Goal: Find specific page/section: Find specific page/section

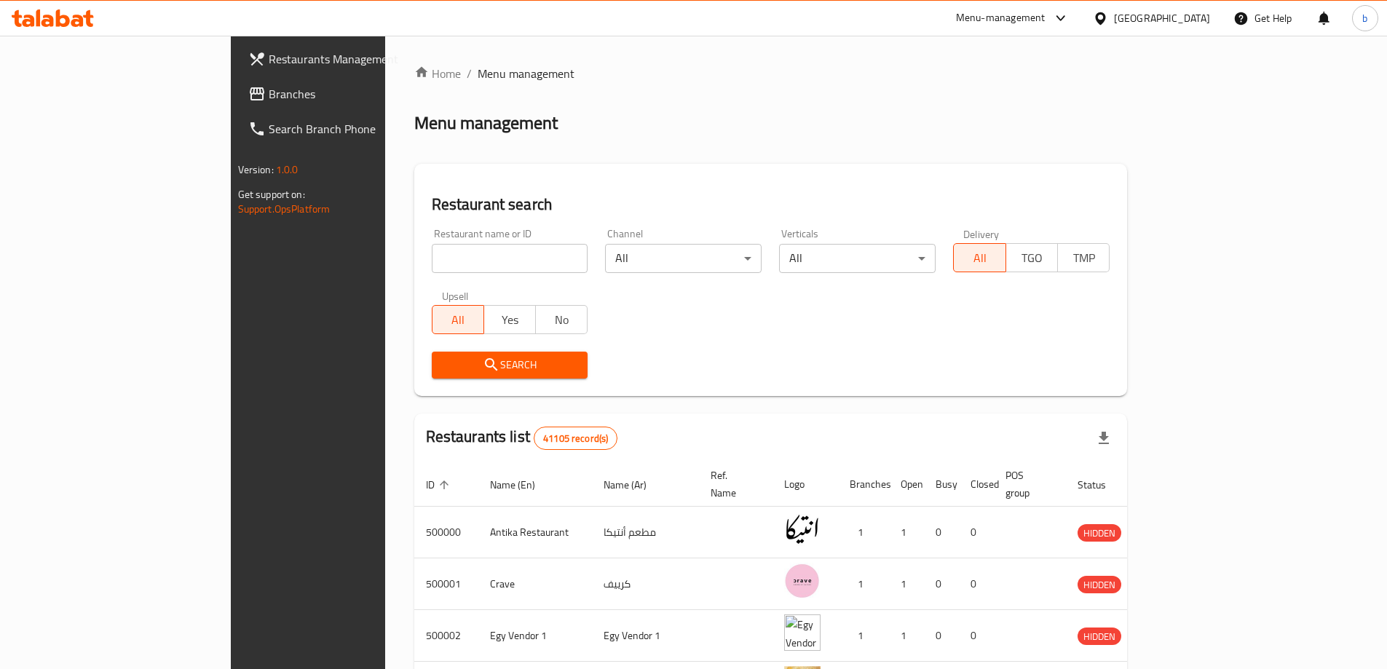
click at [1200, 23] on div "[GEOGRAPHIC_DATA]" at bounding box center [1162, 18] width 96 height 16
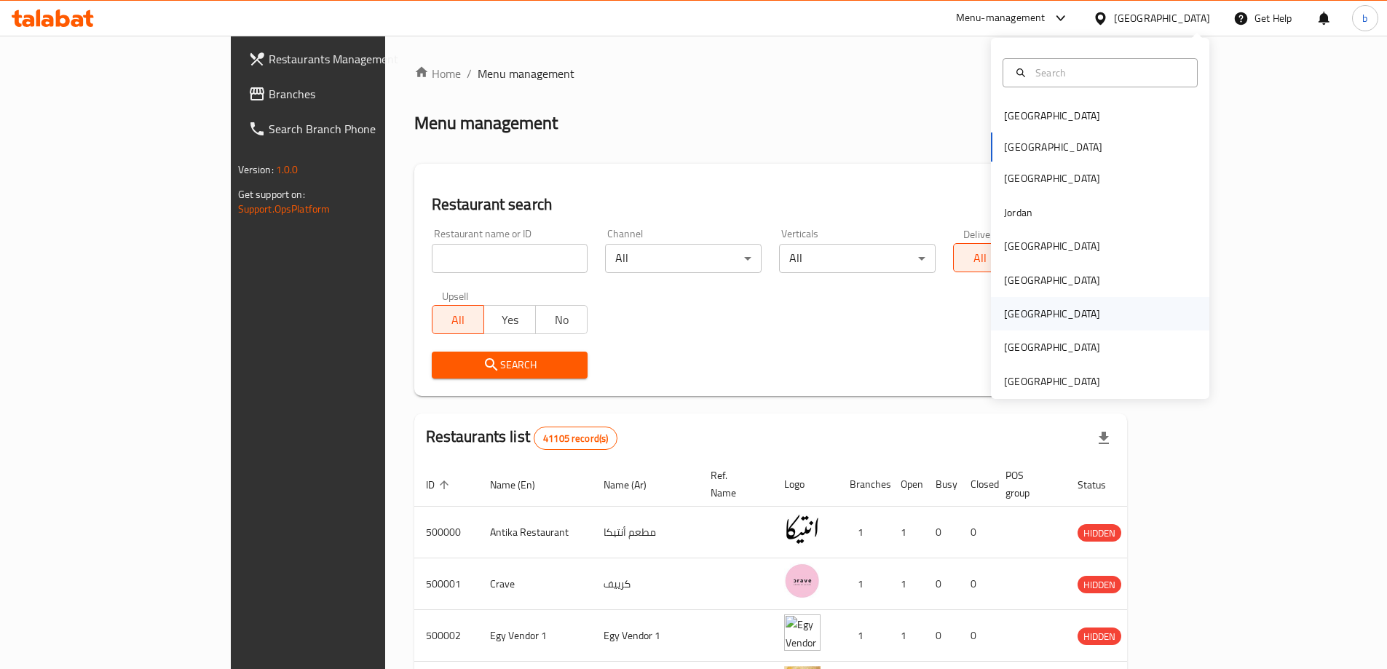
scroll to position [8, 0]
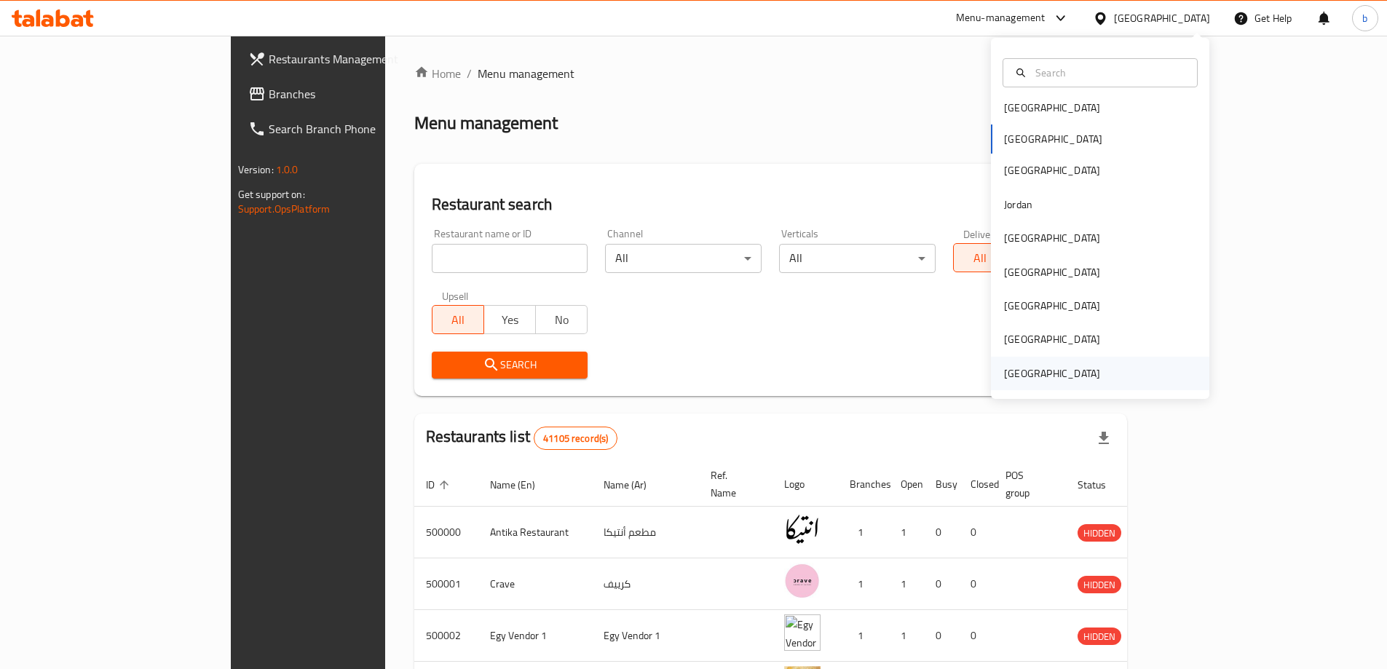
click at [1055, 371] on div "[GEOGRAPHIC_DATA]" at bounding box center [1052, 374] width 96 height 16
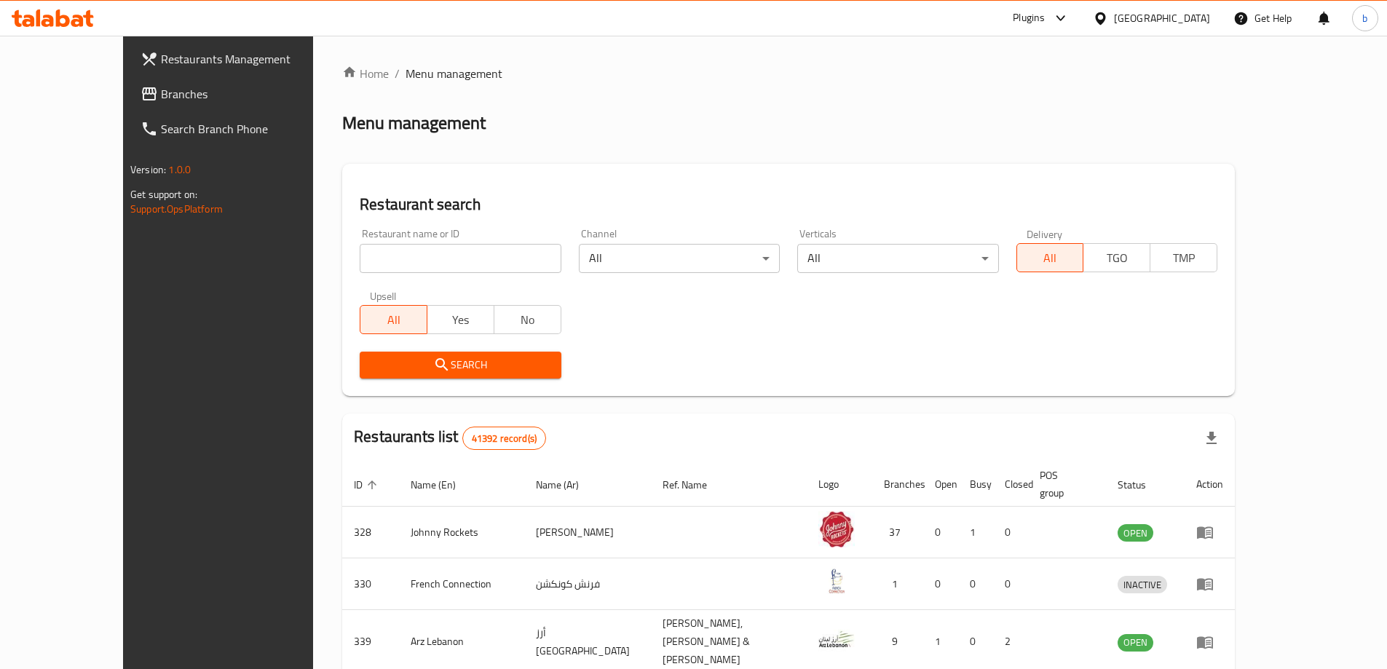
click at [373, 259] on input "search" at bounding box center [460, 258] width 201 height 29
paste input "777805"
type input "777805"
click at [161, 92] on span "Branches" at bounding box center [252, 93] width 182 height 17
